Goal: Task Accomplishment & Management: Manage account settings

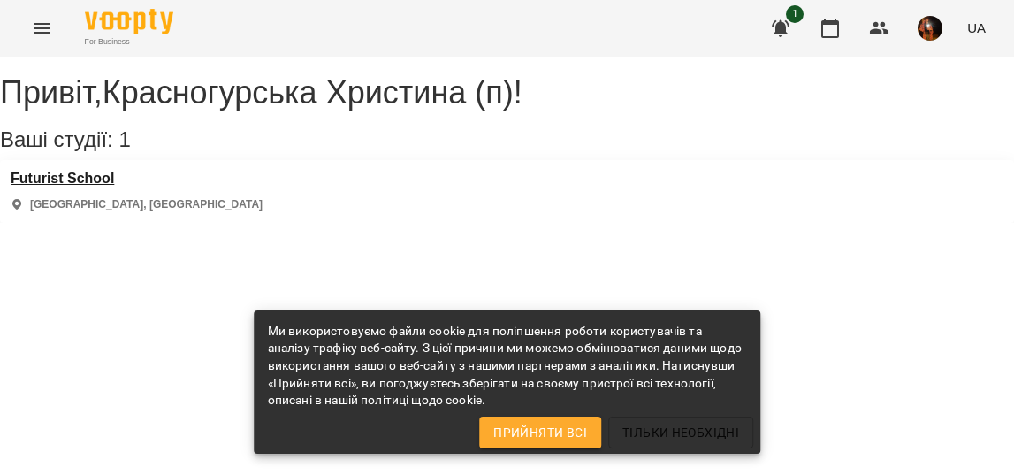
click at [106, 187] on h3 "Futurist School" at bounding box center [137, 179] width 252 height 16
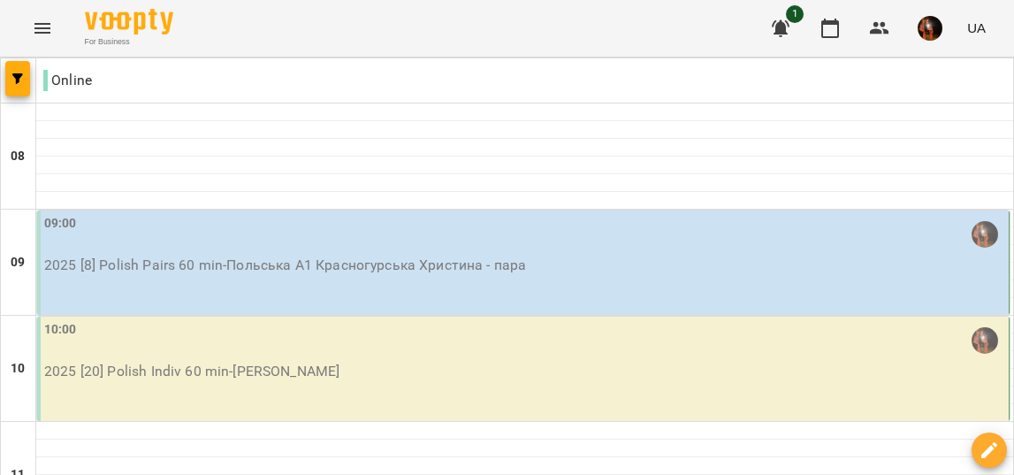
scroll to position [75, 0]
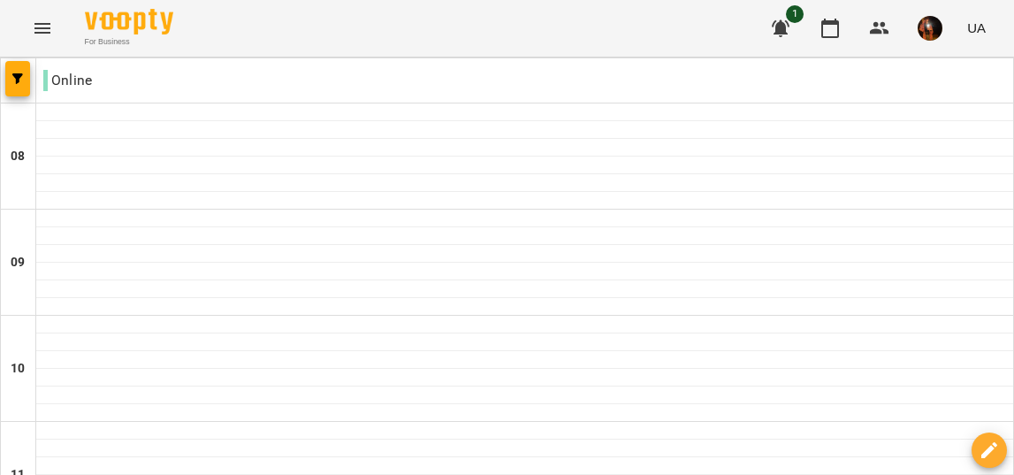
scroll to position [845, 0]
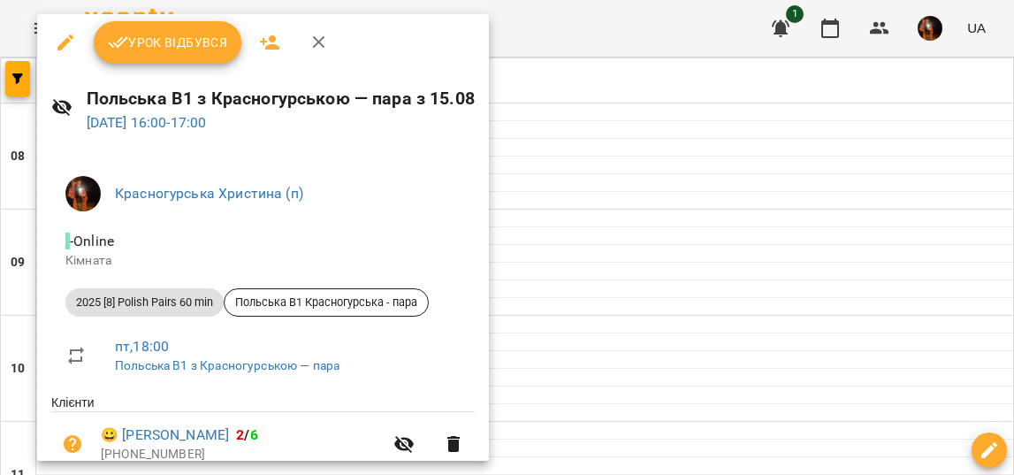
click at [200, 34] on span "Урок відбувся" at bounding box center [168, 42] width 120 height 21
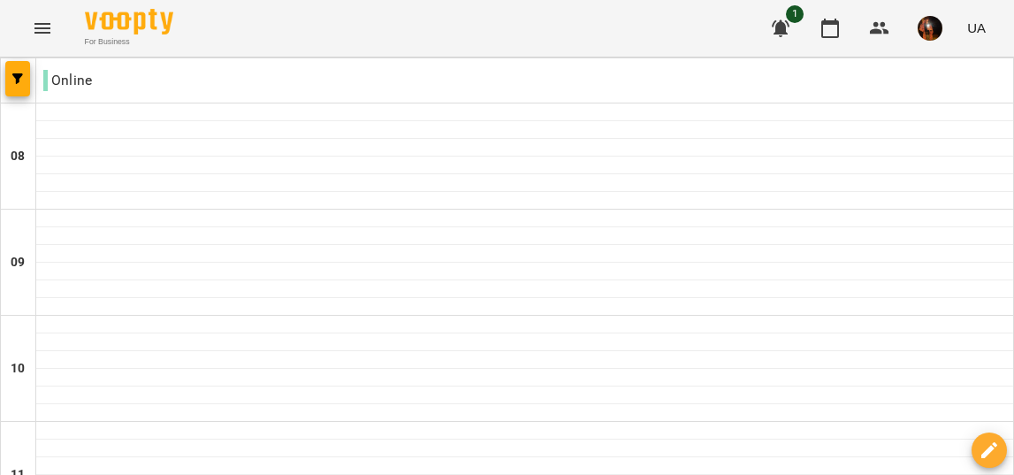
scroll to position [1052, 0]
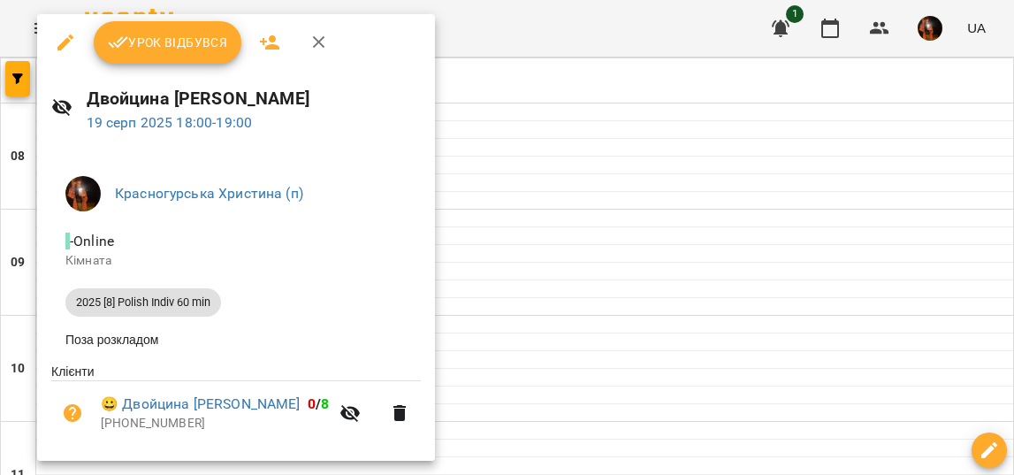
click at [185, 47] on span "Урок відбувся" at bounding box center [168, 42] width 120 height 21
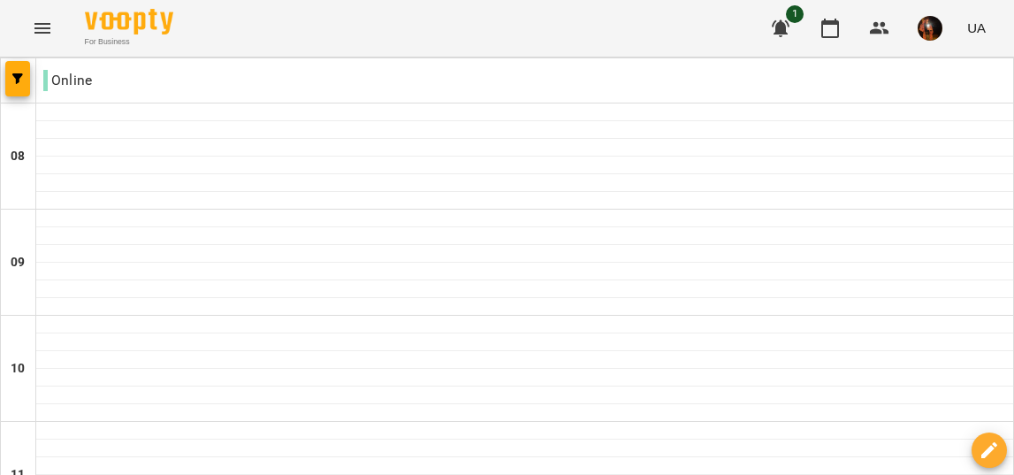
scroll to position [1137, 0]
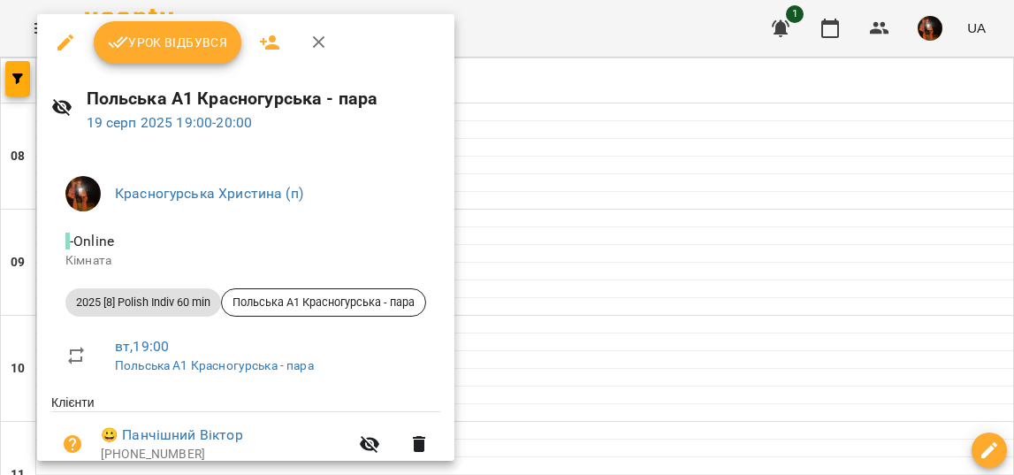
scroll to position [0, 0]
click at [203, 30] on button "Урок відбувся" at bounding box center [168, 42] width 149 height 42
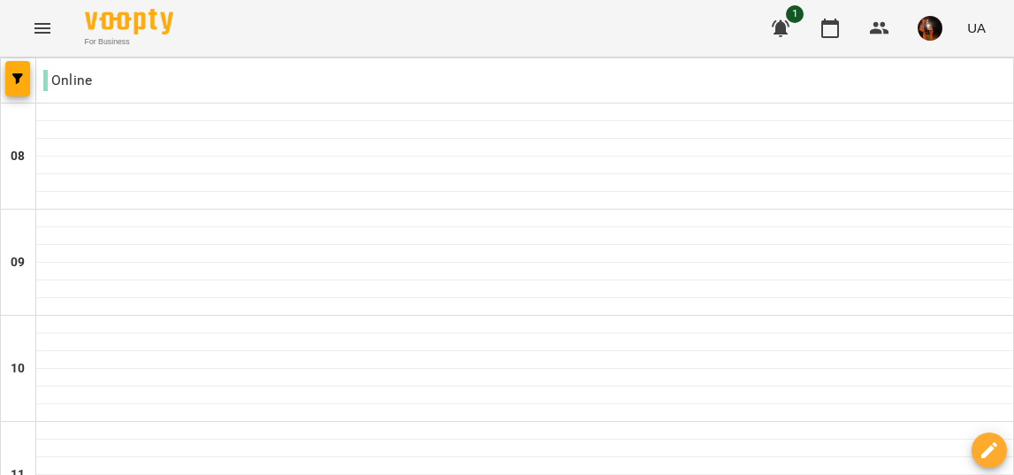
scroll to position [1337, 0]
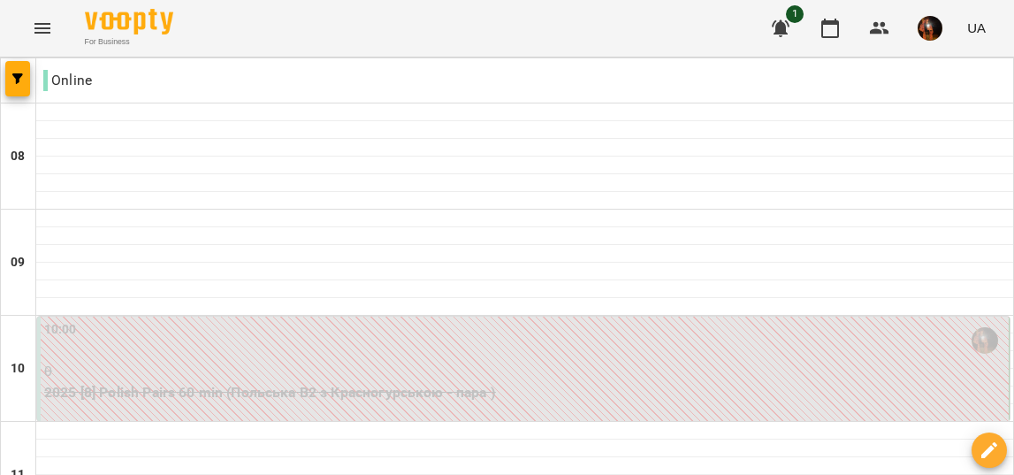
scroll to position [1209, 0]
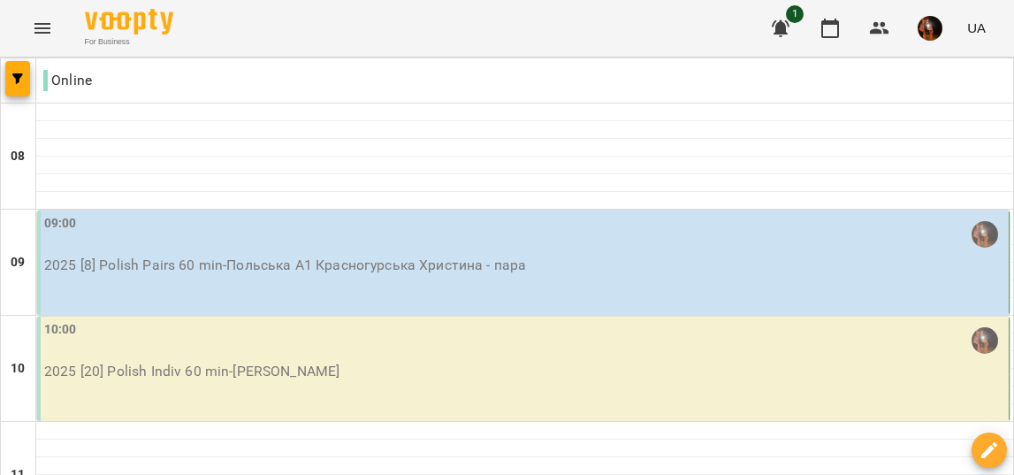
scroll to position [1337, 0]
